Goal: Task Accomplishment & Management: Manage account settings

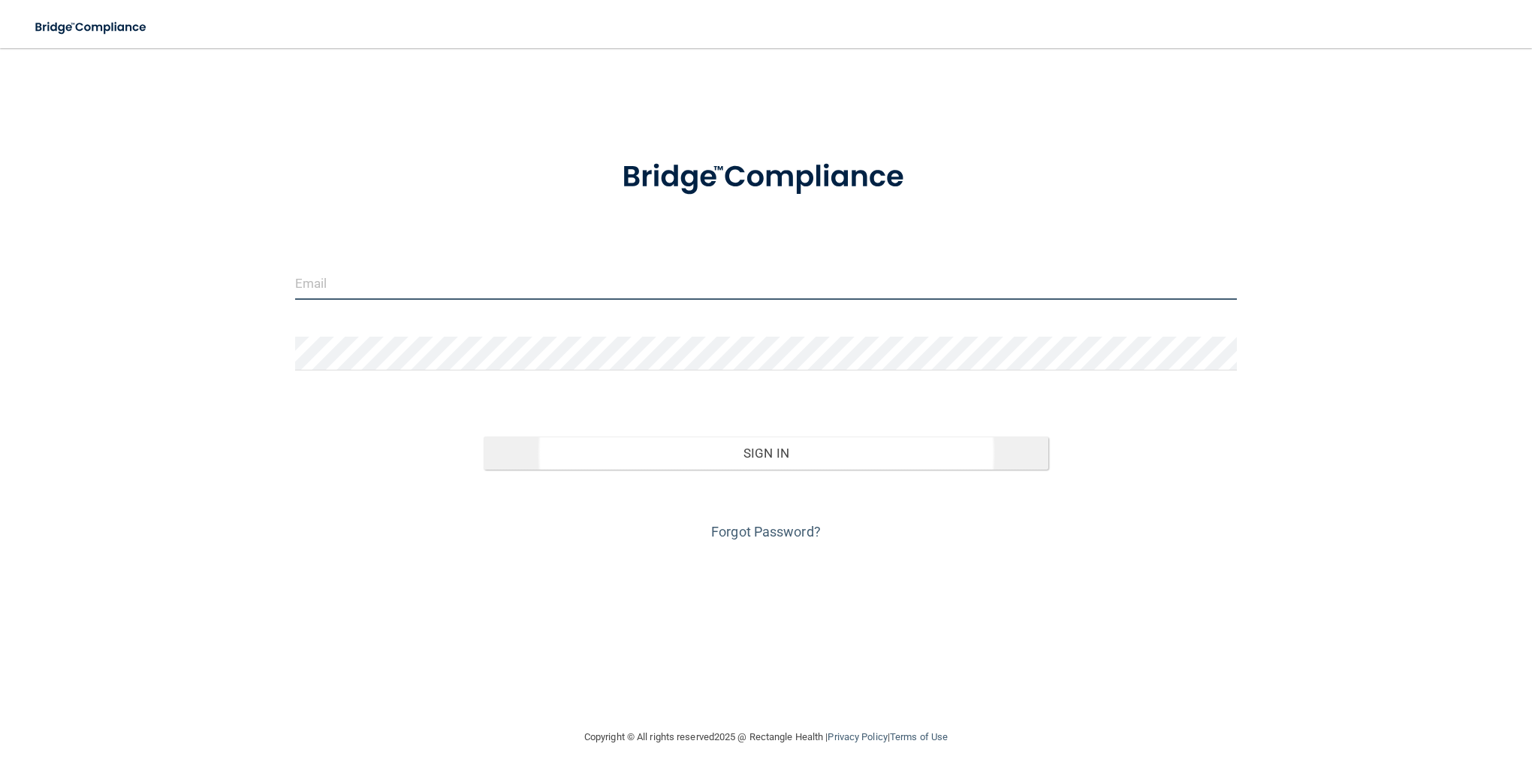
type input "[PERSON_NAME][EMAIL_ADDRESS][DOMAIN_NAME]"
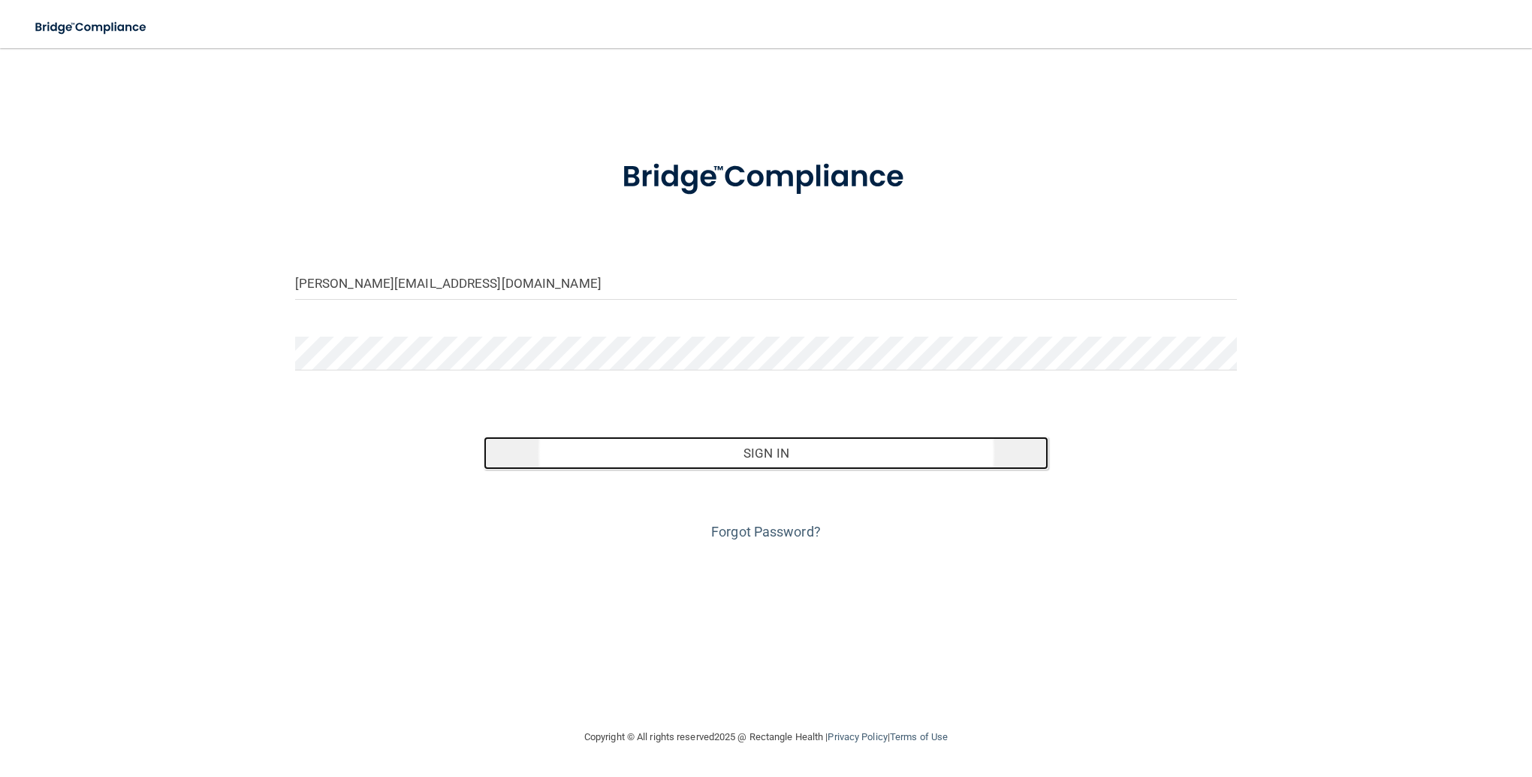
click at [777, 460] on button "Sign In" at bounding box center [767, 452] width 566 height 33
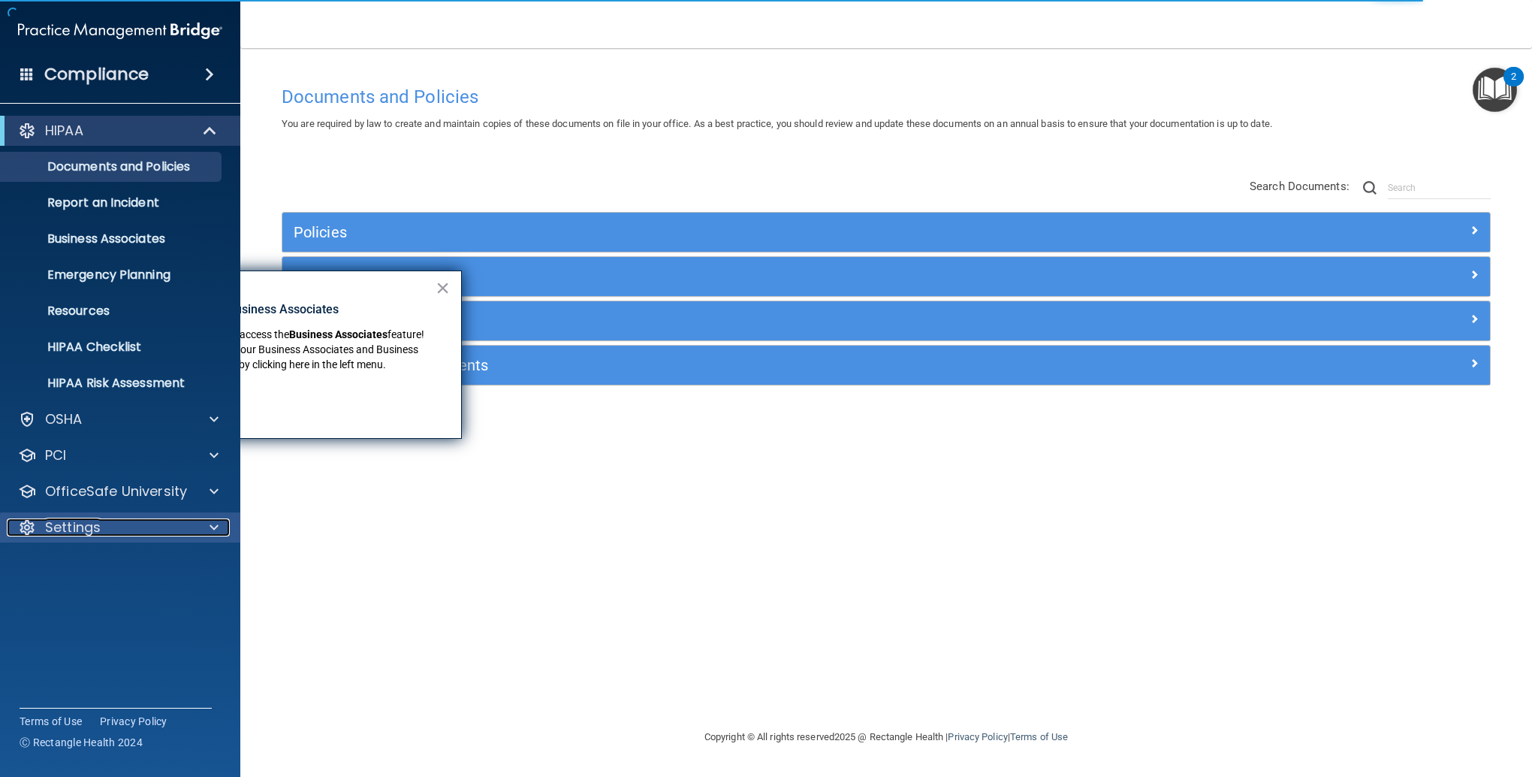
click at [83, 536] on p "Settings" at bounding box center [73, 527] width 56 height 18
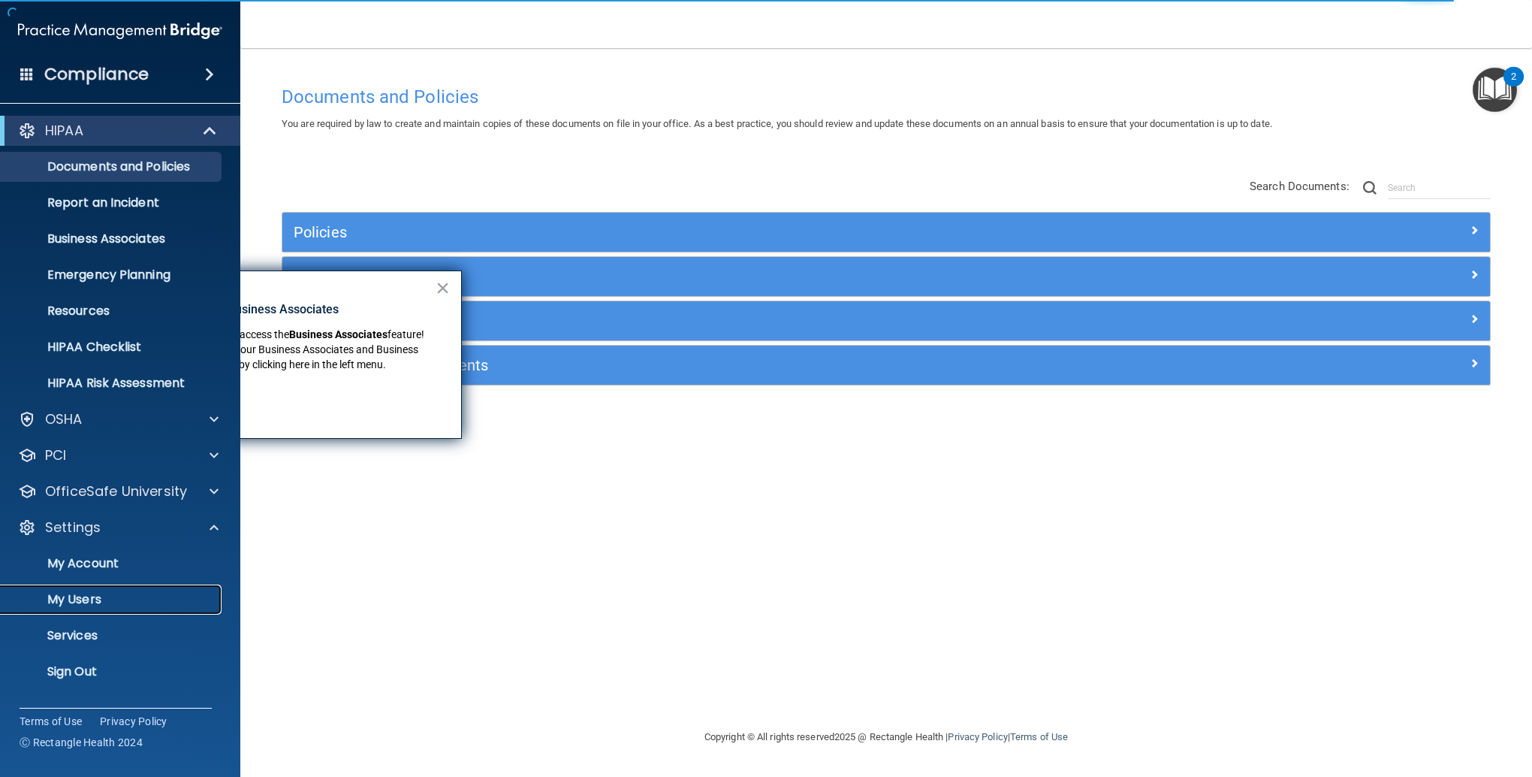
click at [100, 594] on p "My Users" at bounding box center [112, 599] width 205 height 15
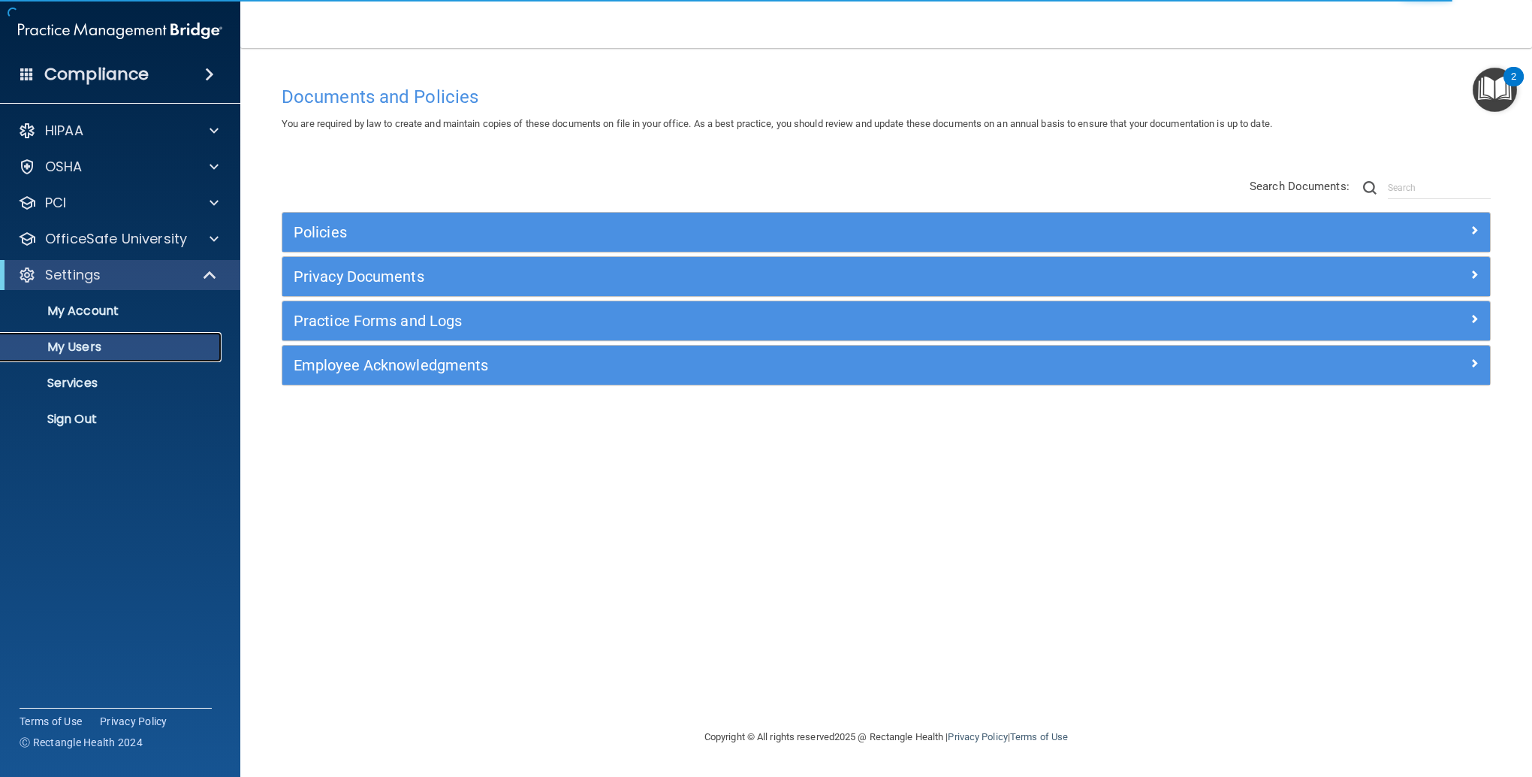
select select "20"
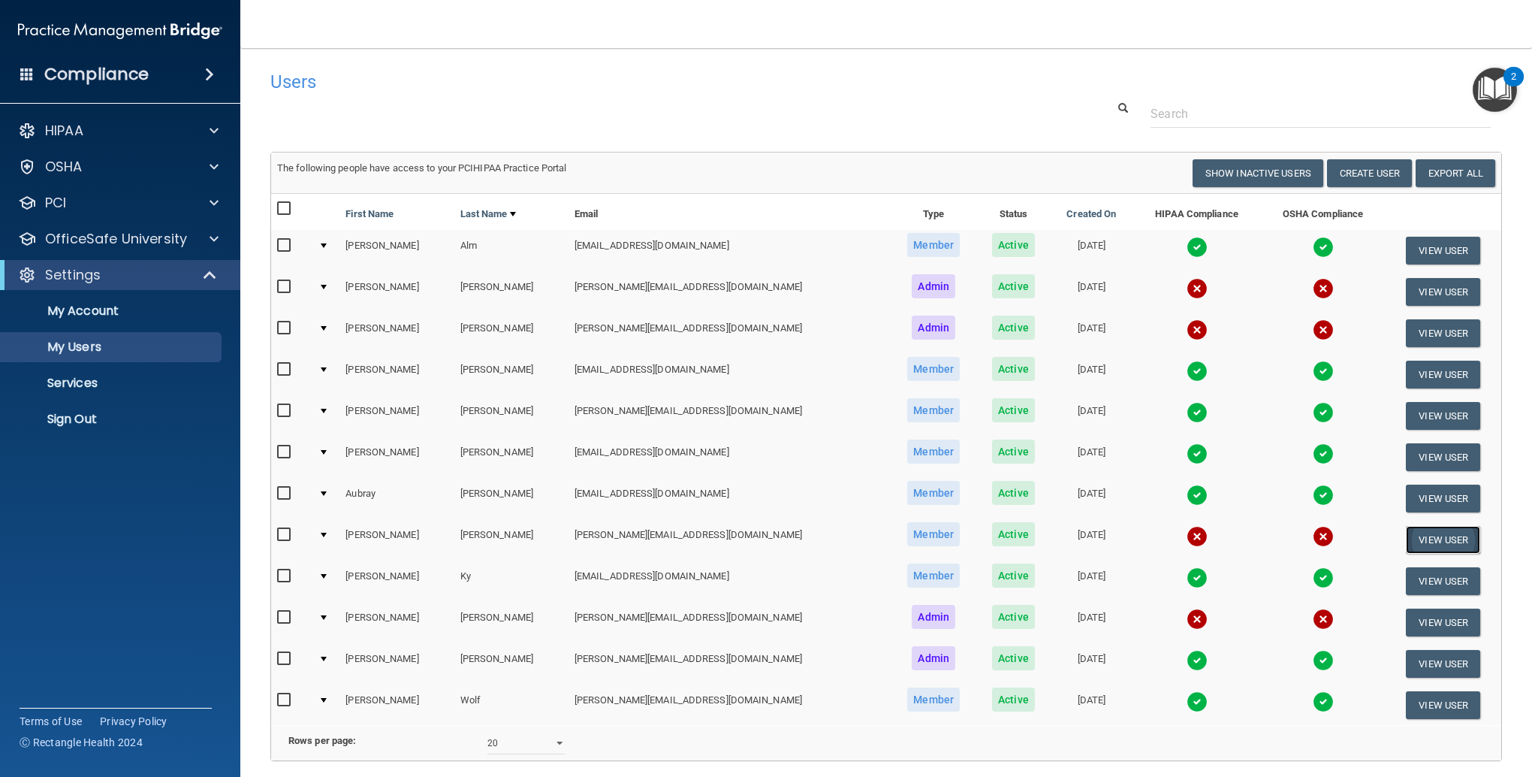
click at [1420, 533] on button "View User" at bounding box center [1443, 540] width 74 height 28
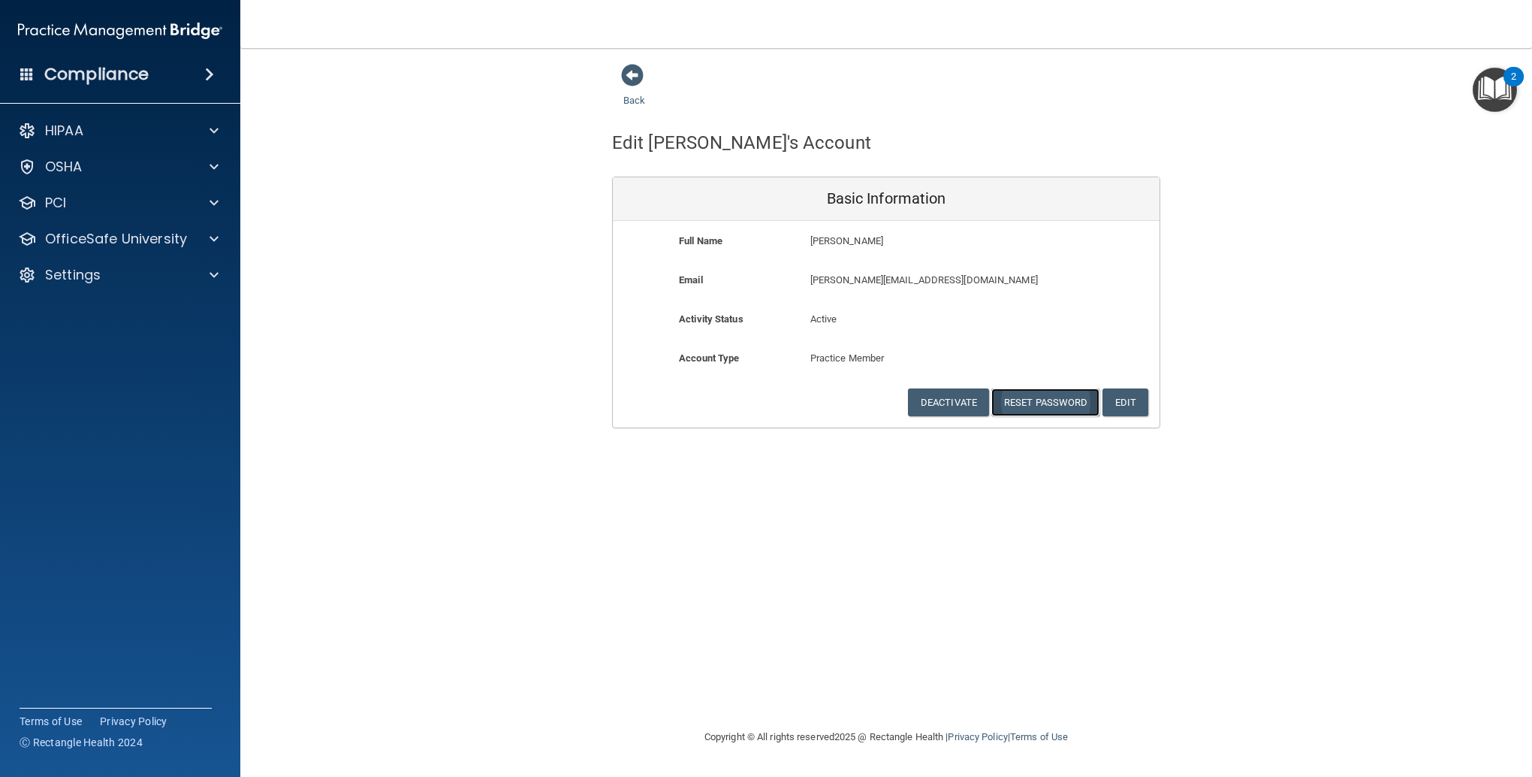
click at [1042, 401] on button "Reset Password" at bounding box center [1046, 402] width 108 height 28
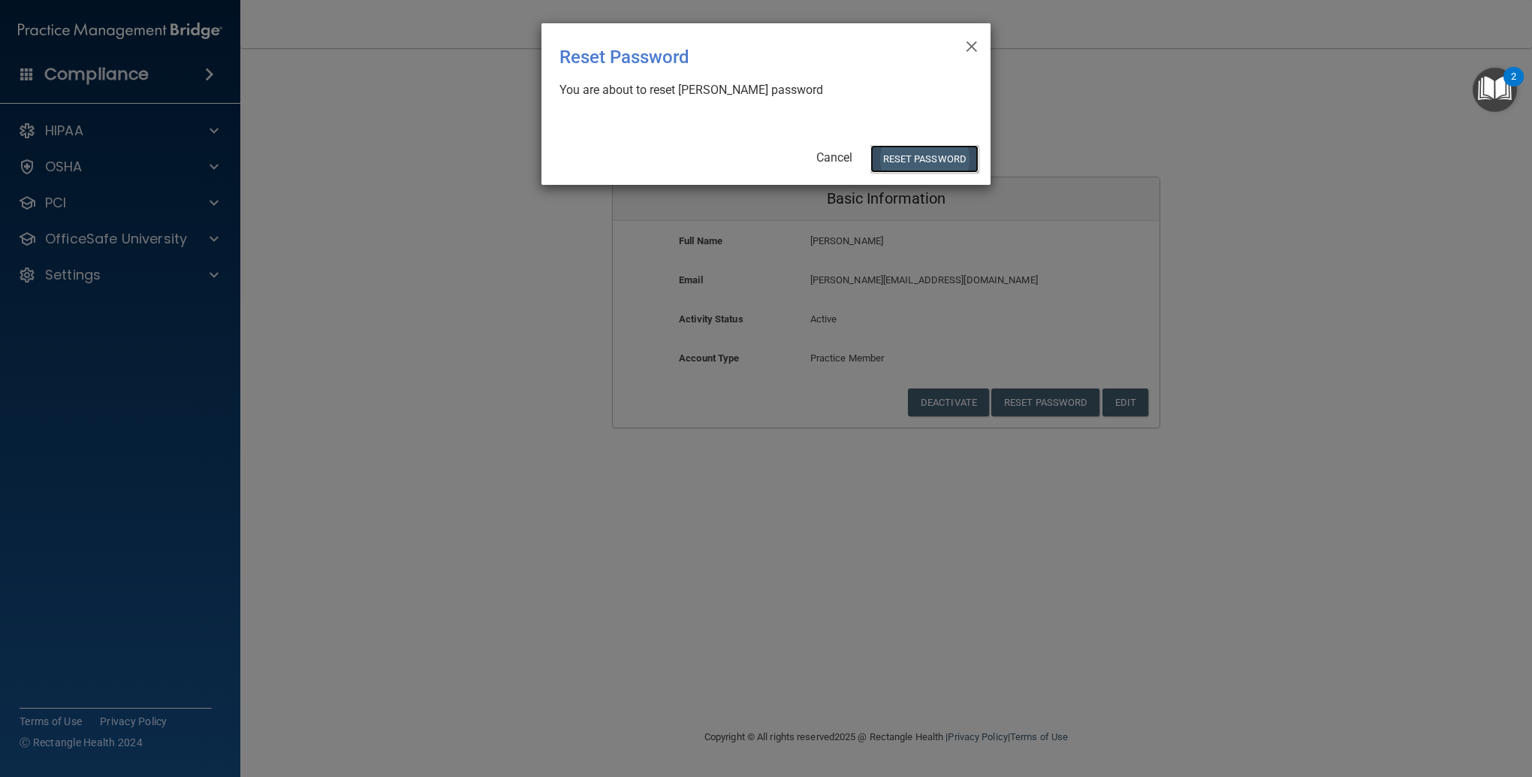
click at [925, 153] on button "Reset Password" at bounding box center [925, 159] width 108 height 28
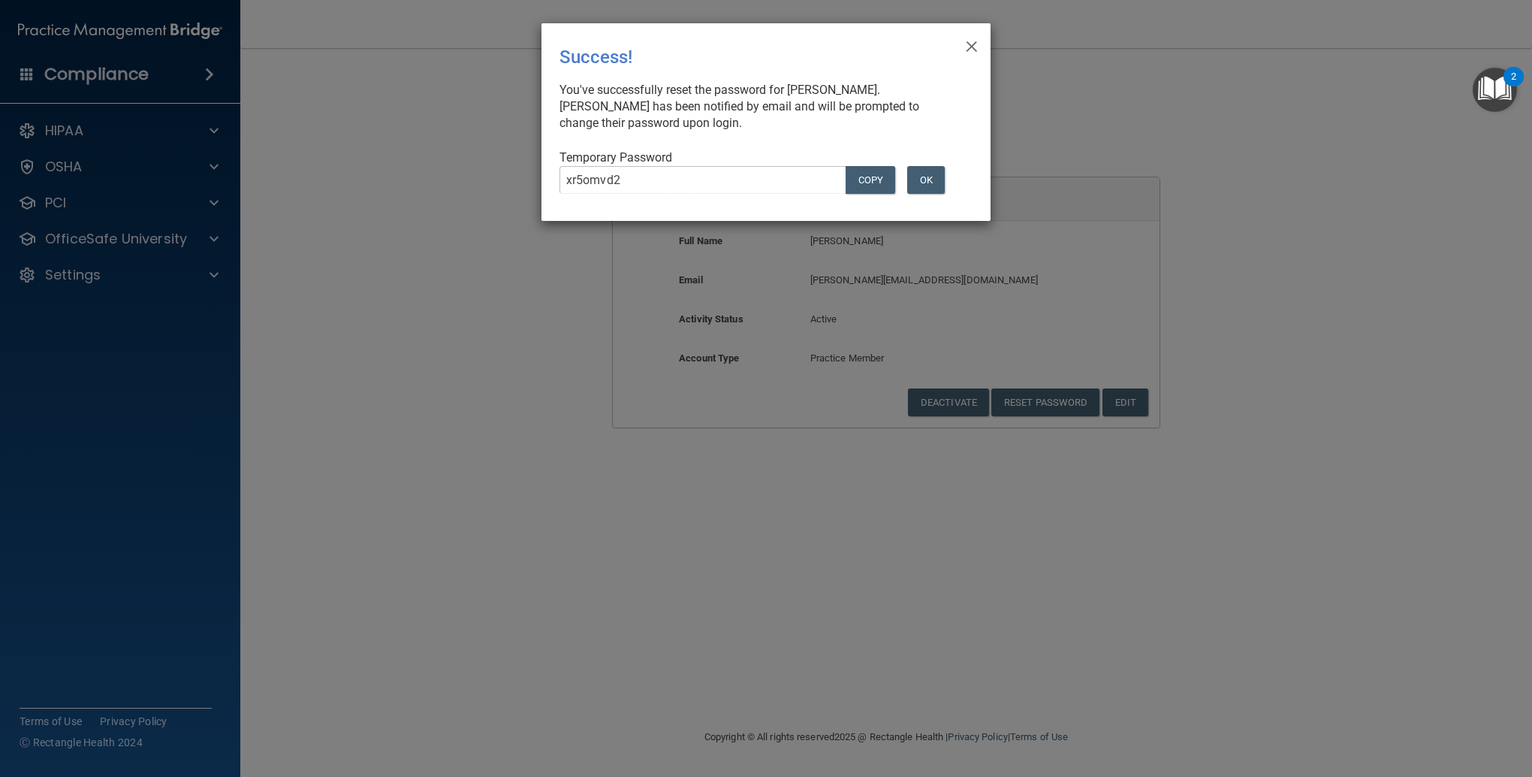
click at [964, 47] on div "× Close Success! You've successfully reset the password for [PERSON_NAME]. [PER…" at bounding box center [766, 122] width 449 height 198
click at [925, 185] on button "OK" at bounding box center [926, 180] width 38 height 28
